Goal: Task Accomplishment & Management: Use online tool/utility

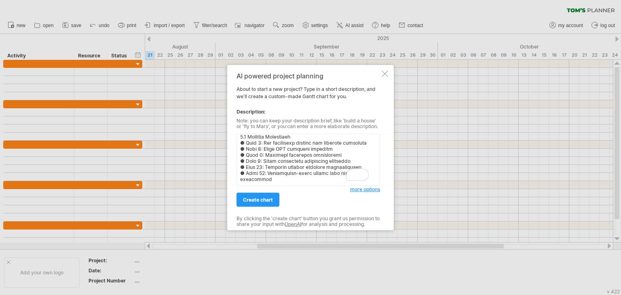
scroll to position [182, 0]
type textarea "Loremipsumdolo Sitametc 1.6 Adipiscinge Seddoeiu (46 Tempo) Incid 0: Utlabo etd…"
click at [263, 201] on span "create chart" at bounding box center [258, 200] width 30 height 6
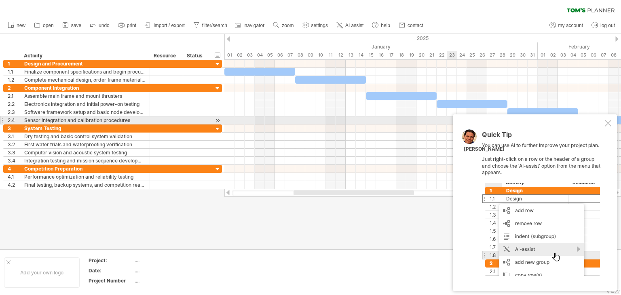
click at [609, 122] on div at bounding box center [608, 123] width 6 height 6
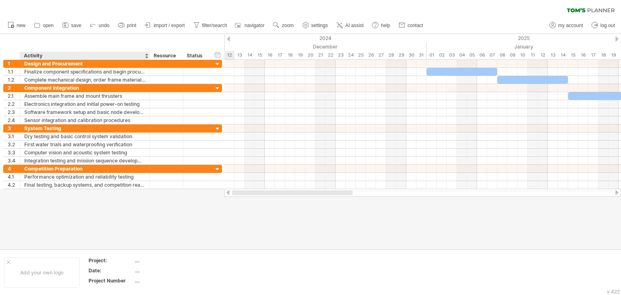
drag, startPoint x: 314, startPoint y: 192, endPoint x: 134, endPoint y: 206, distance: 181.2
click at [134, 206] on div "Trying to reach [DOMAIN_NAME] Connected again... 0% clear filter new 1" at bounding box center [310, 147] width 621 height 295
click at [428, 56] on div "01" at bounding box center [431, 55] width 10 height 8
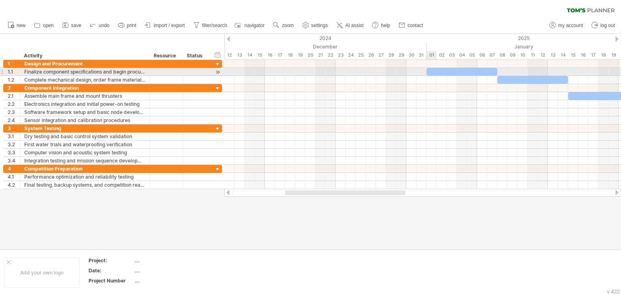
click at [431, 72] on div at bounding box center [461, 72] width 71 height 8
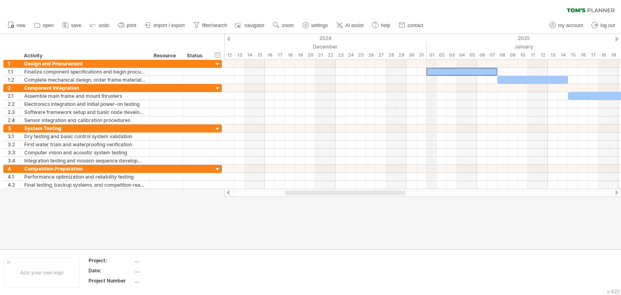
click at [430, 56] on div "01" at bounding box center [431, 55] width 10 height 8
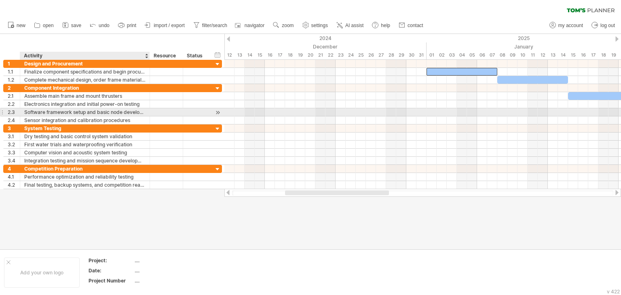
click at [95, 113] on div "Software framework setup and basic node development" at bounding box center [84, 112] width 121 height 8
click at [99, 116] on div "Sensor integration and calibration procedures" at bounding box center [84, 120] width 121 height 8
click at [217, 113] on div at bounding box center [218, 112] width 8 height 8
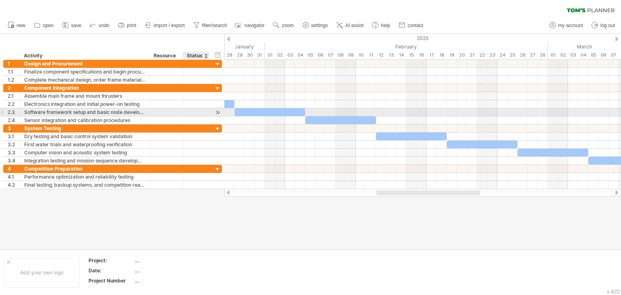
click at [218, 113] on div at bounding box center [218, 112] width 8 height 8
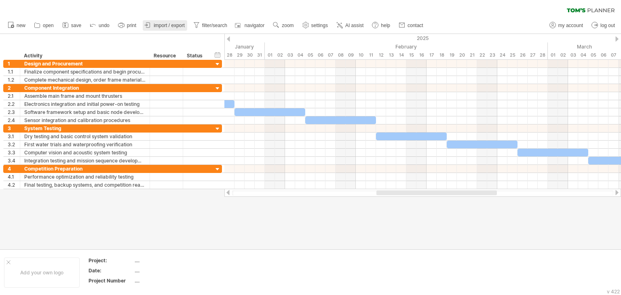
click at [179, 26] on span "import / export" at bounding box center [169, 26] width 31 height 6
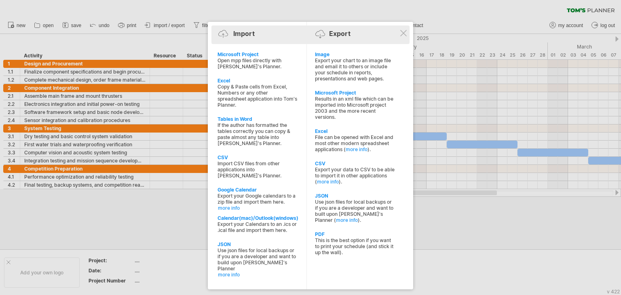
click at [404, 37] on div "Import Export" at bounding box center [310, 35] width 194 height 12
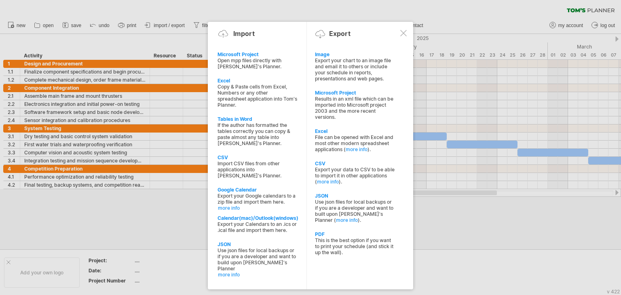
click at [405, 35] on div at bounding box center [403, 33] width 6 height 6
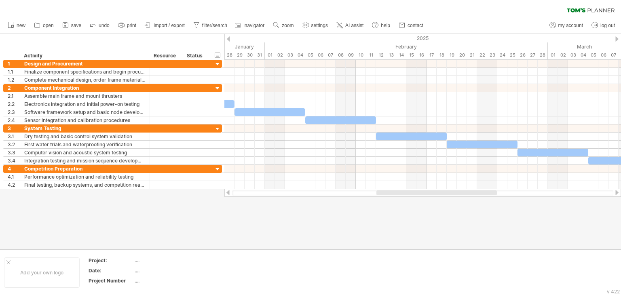
click at [299, 23] on ul "new open" at bounding box center [215, 25] width 423 height 17
click at [318, 25] on span "settings" at bounding box center [319, 26] width 17 height 6
select select "*"
select select "**"
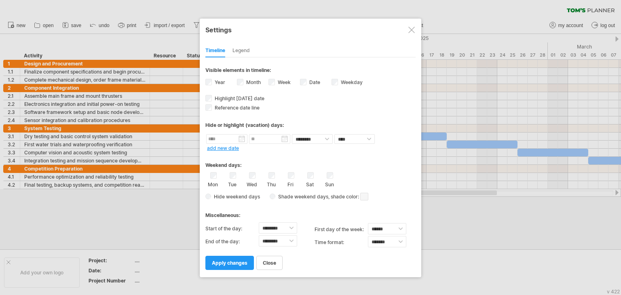
click at [252, 81] on label "Month" at bounding box center [252, 82] width 16 height 6
click at [280, 84] on label "Week visibility of weeknumbers Currently there is not enough space horizontally…" at bounding box center [283, 82] width 15 height 6
click at [246, 82] on label "Month" at bounding box center [252, 82] width 16 height 6
click at [310, 82] on label "Date visibility of date Currently there is not enough space horizontally to dis…" at bounding box center [314, 82] width 13 height 6
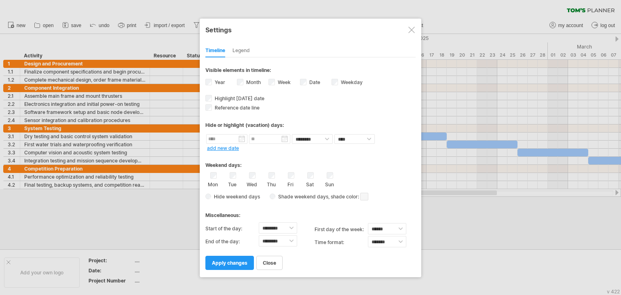
click at [244, 266] on link "apply changes" at bounding box center [229, 263] width 48 height 14
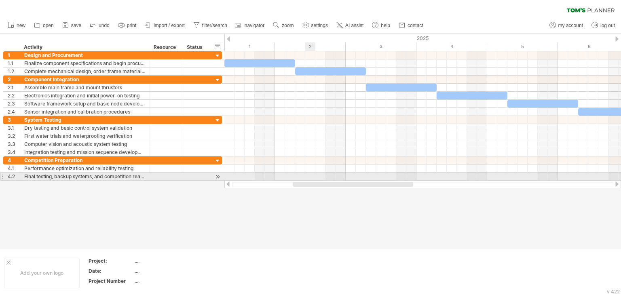
drag, startPoint x: 391, startPoint y: 185, endPoint x: 308, endPoint y: 178, distance: 83.9
click at [308, 178] on div "Trying to reach [DOMAIN_NAME] Connected again... 0% clear filter new 1" at bounding box center [310, 147] width 621 height 295
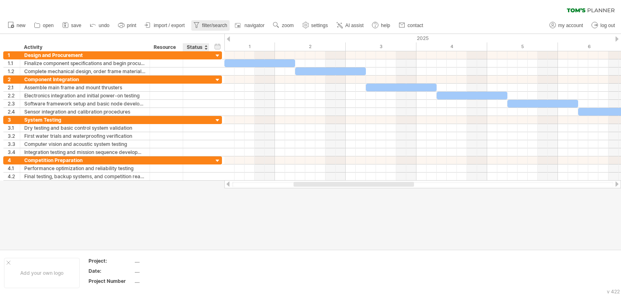
drag, startPoint x: 210, startPoint y: 31, endPoint x: 213, endPoint y: 28, distance: 4.6
click at [210, 31] on ul "new open" at bounding box center [215, 25] width 423 height 17
click at [215, 26] on span "filter/search" at bounding box center [214, 26] width 25 height 6
type input "**********"
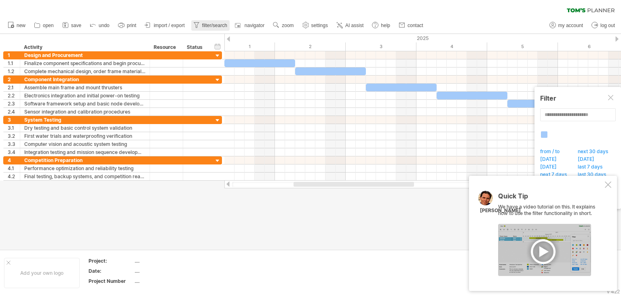
click at [215, 26] on span "filter/search" at bounding box center [214, 26] width 25 height 6
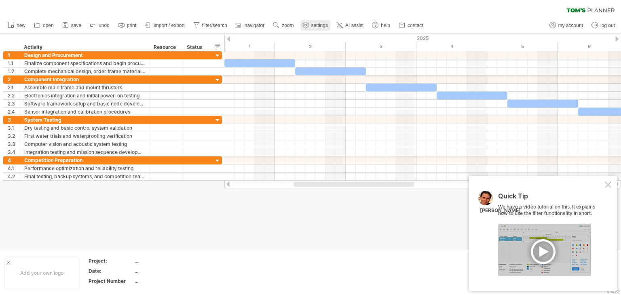
click at [314, 30] on link "settings" at bounding box center [315, 25] width 30 height 11
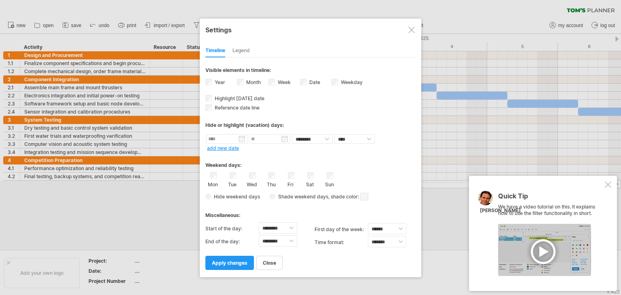
click at [306, 83] on div "Date visibility of date Currently there is not enough space horizontally to dis…" at bounding box center [316, 83] width 32 height 11
click at [298, 79] on div "Week visibility of weeknumbers Currently there is not enough space horizontally…" at bounding box center [284, 83] width 32 height 11
click at [231, 265] on span "apply changes" at bounding box center [230, 263] width 36 height 6
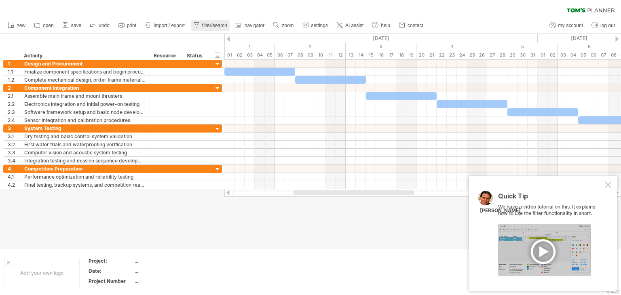
click at [224, 24] on span "filter/search" at bounding box center [214, 26] width 25 height 6
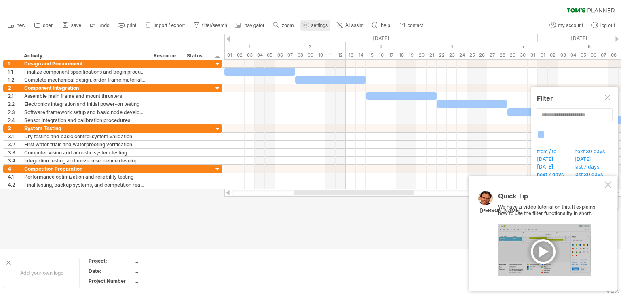
click at [325, 29] on link "settings" at bounding box center [315, 25] width 30 height 11
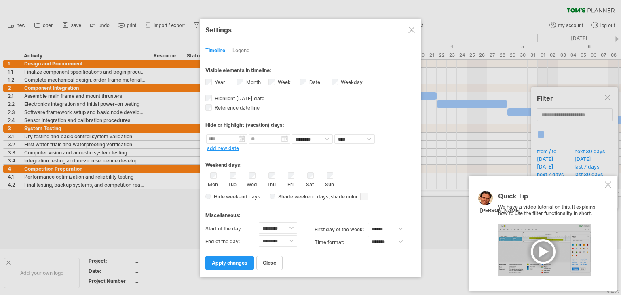
click at [370, 168] on div "Weekend days:" at bounding box center [310, 162] width 210 height 16
click at [306, 82] on div "Date visibility of date Currently there is not enough space horizontally to dis…" at bounding box center [316, 83] width 32 height 11
click at [230, 266] on link "apply changes" at bounding box center [229, 263] width 48 height 14
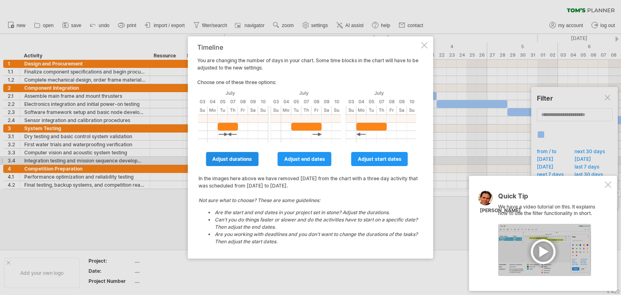
click at [241, 162] on link "adjust durations" at bounding box center [232, 159] width 53 height 14
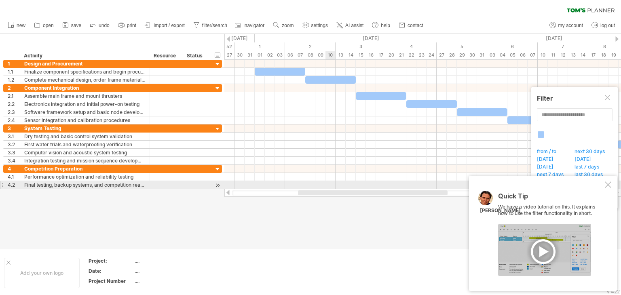
drag, startPoint x: 341, startPoint y: 192, endPoint x: 488, endPoint y: 188, distance: 146.7
click at [331, 188] on div "Trying to reach [DOMAIN_NAME] Connected again... 0% clear filter new 1" at bounding box center [310, 147] width 621 height 295
click at [608, 183] on div at bounding box center [608, 184] width 6 height 6
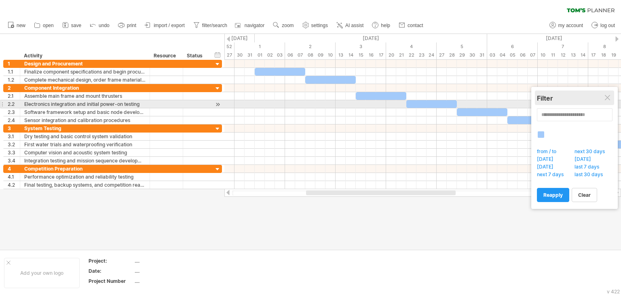
click at [605, 102] on div "Filter" at bounding box center [574, 98] width 75 height 15
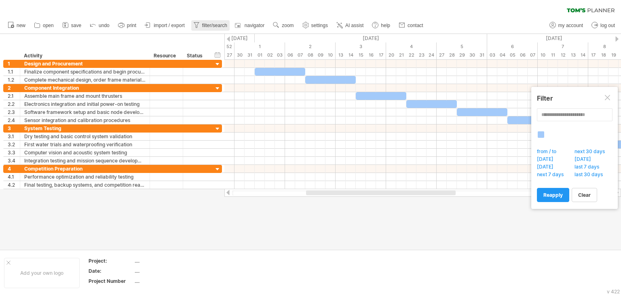
click at [213, 26] on span "filter/search" at bounding box center [214, 26] width 25 height 6
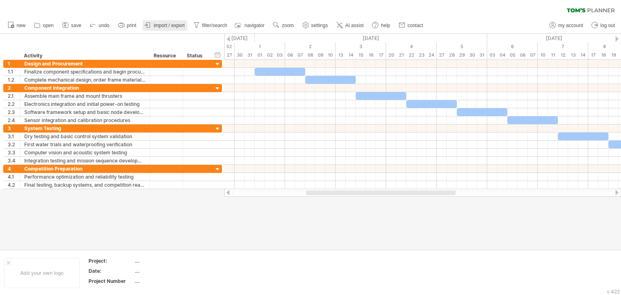
click at [185, 25] on span "import / export" at bounding box center [169, 26] width 31 height 6
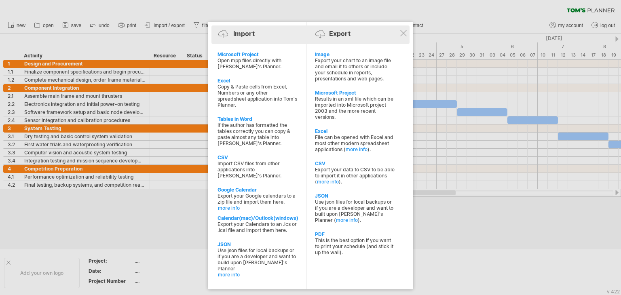
click at [399, 32] on div "Import Export" at bounding box center [310, 35] width 194 height 12
click at [404, 38] on div "Import Export" at bounding box center [310, 35] width 194 height 12
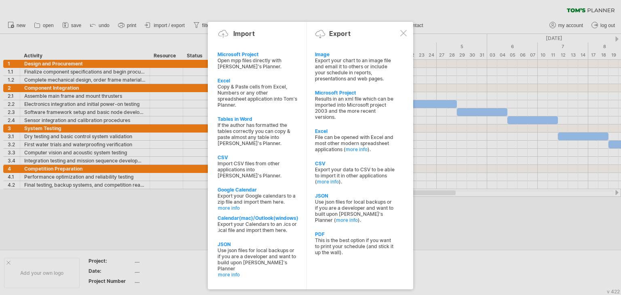
click at [405, 34] on div at bounding box center [403, 33] width 6 height 6
